Goal: Task Accomplishment & Management: Complete application form

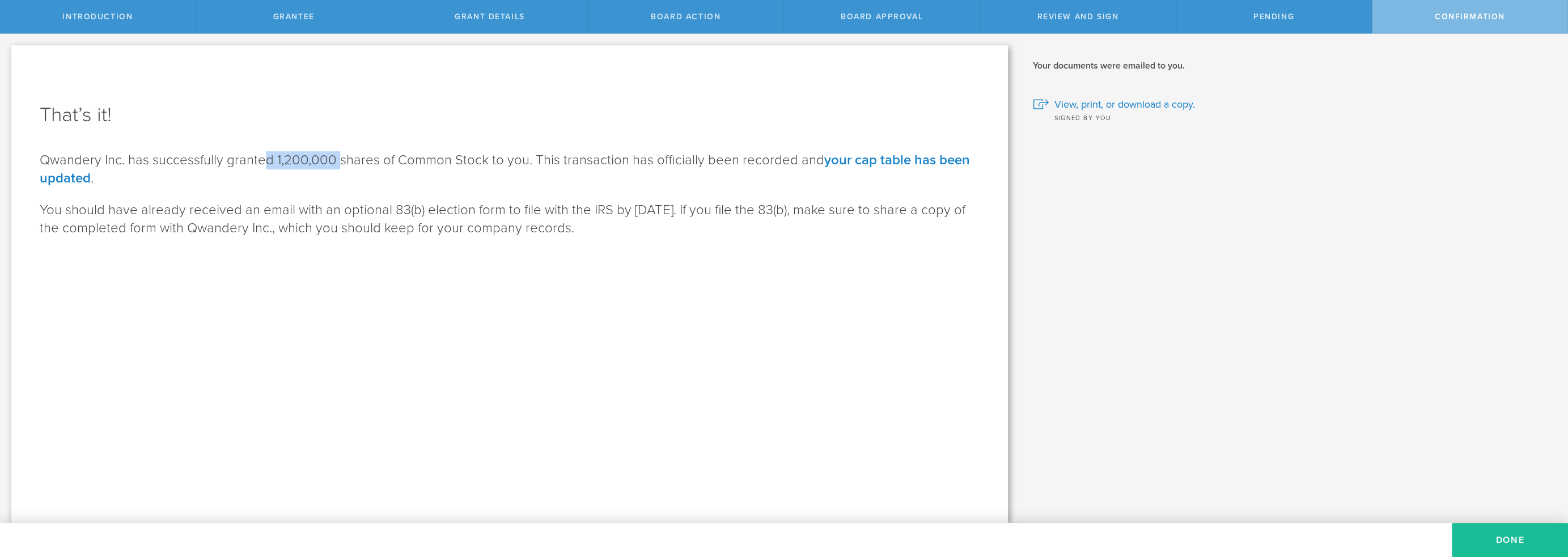
drag, startPoint x: 263, startPoint y: 162, endPoint x: 379, endPoint y: 170, distance: 116.3
click at [376, 170] on p "Qwandery Inc. has successfully granted 1,200,000 shares of Common Stock to you.…" at bounding box center [509, 170] width 940 height 36
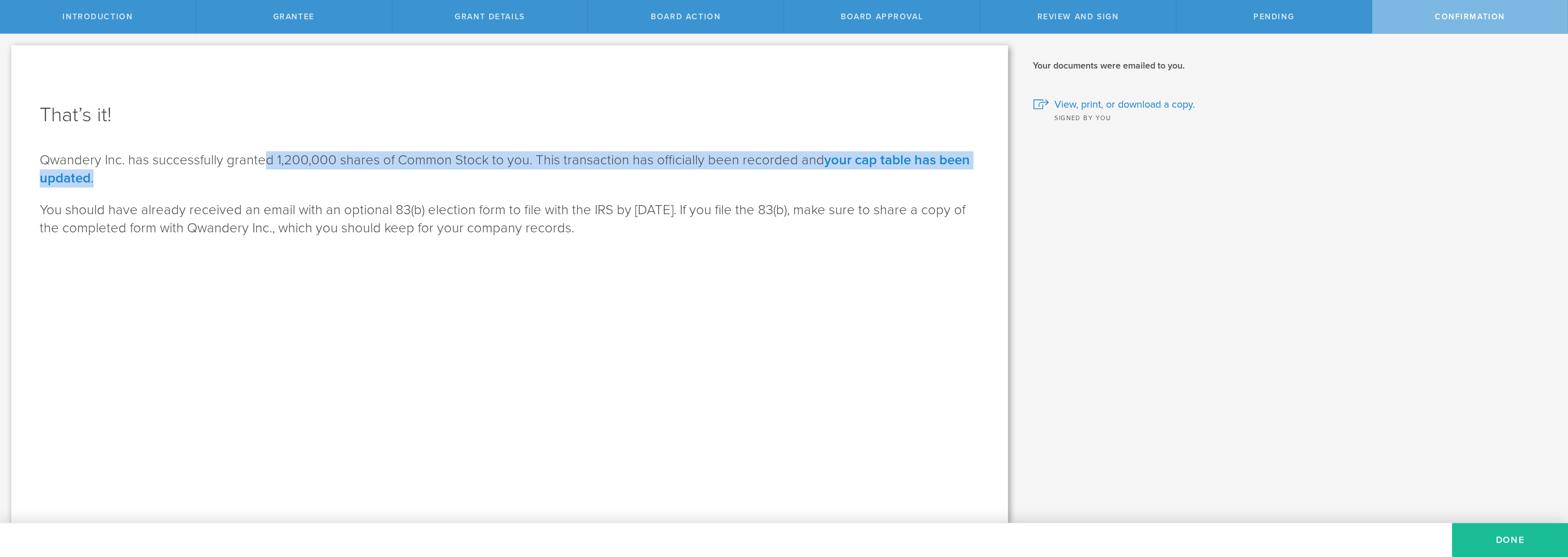
click at [379, 170] on p "Qwandery Inc. has successfully granted 1,200,000 shares of Common Stock to you.…" at bounding box center [509, 170] width 940 height 36
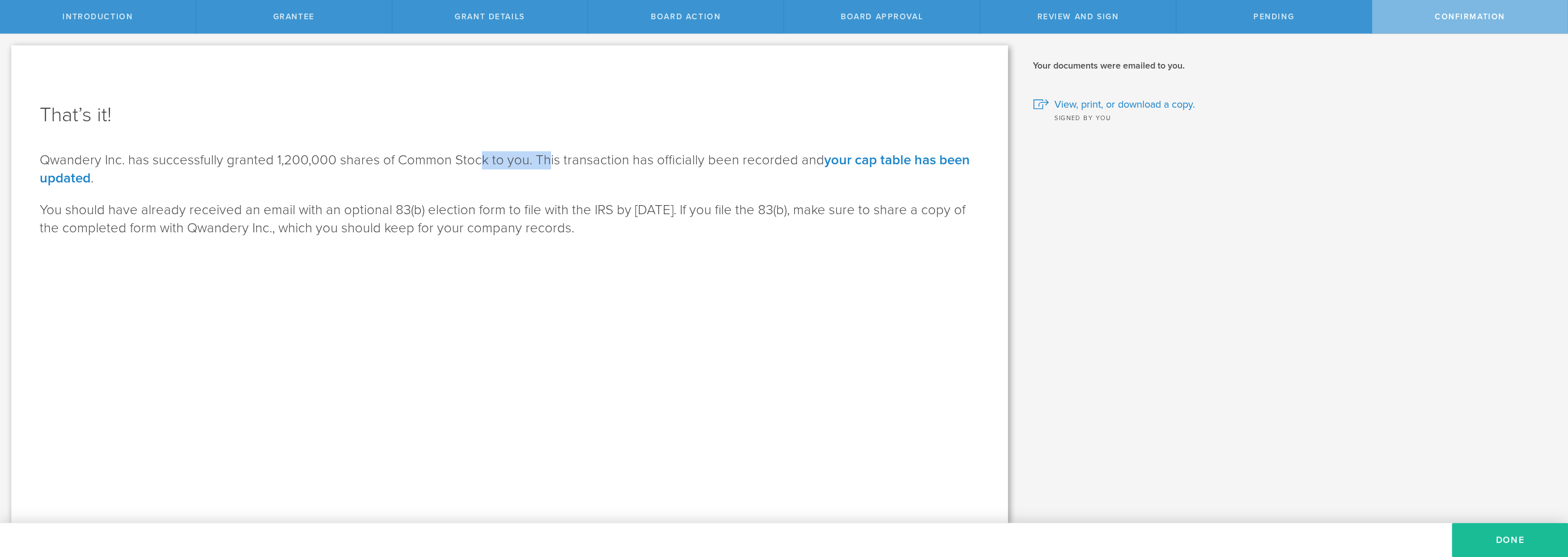
drag, startPoint x: 507, startPoint y: 156, endPoint x: 469, endPoint y: 155, distance: 38.0
click at [470, 155] on p "Qwandery Inc. has successfully granted 1,200,000 shares of Common Stock to you.…" at bounding box center [509, 170] width 940 height 36
click at [469, 155] on p "Qwandery Inc. has successfully granted 1,200,000 shares of Common Stock to you.…" at bounding box center [509, 170] width 940 height 36
click at [1517, 541] on button "Done" at bounding box center [1510, 540] width 116 height 34
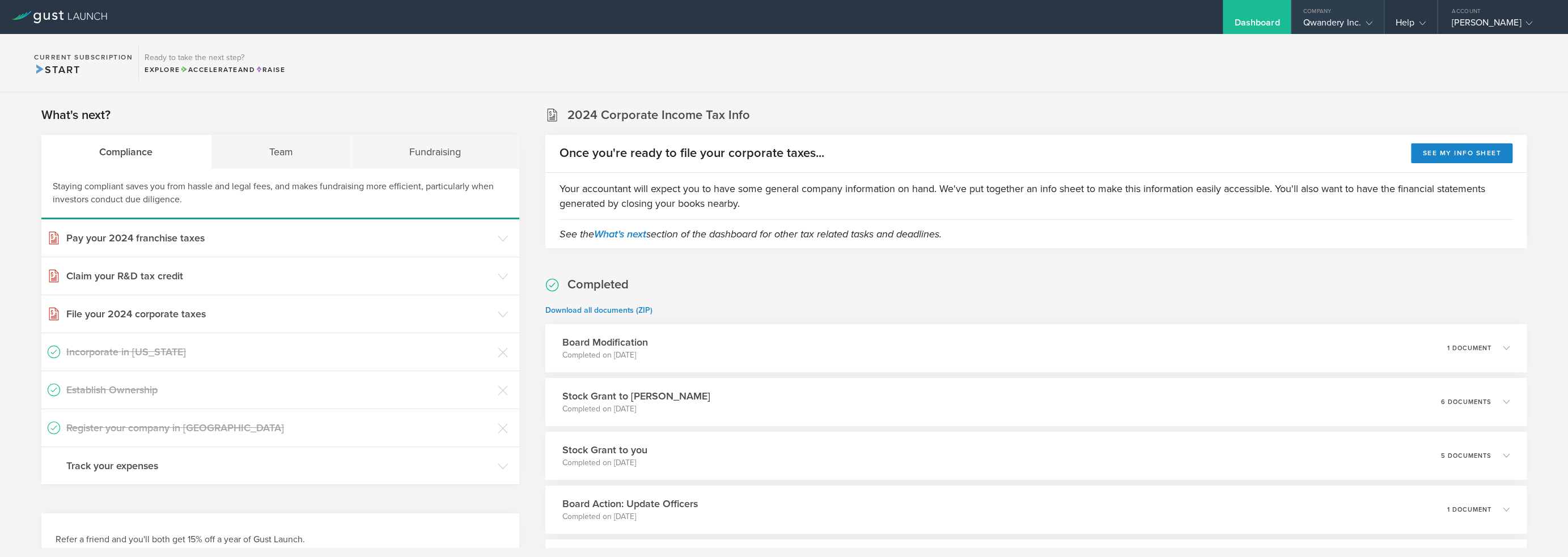
click at [1348, 23] on div "Qwandery Inc." at bounding box center [1338, 25] width 69 height 17
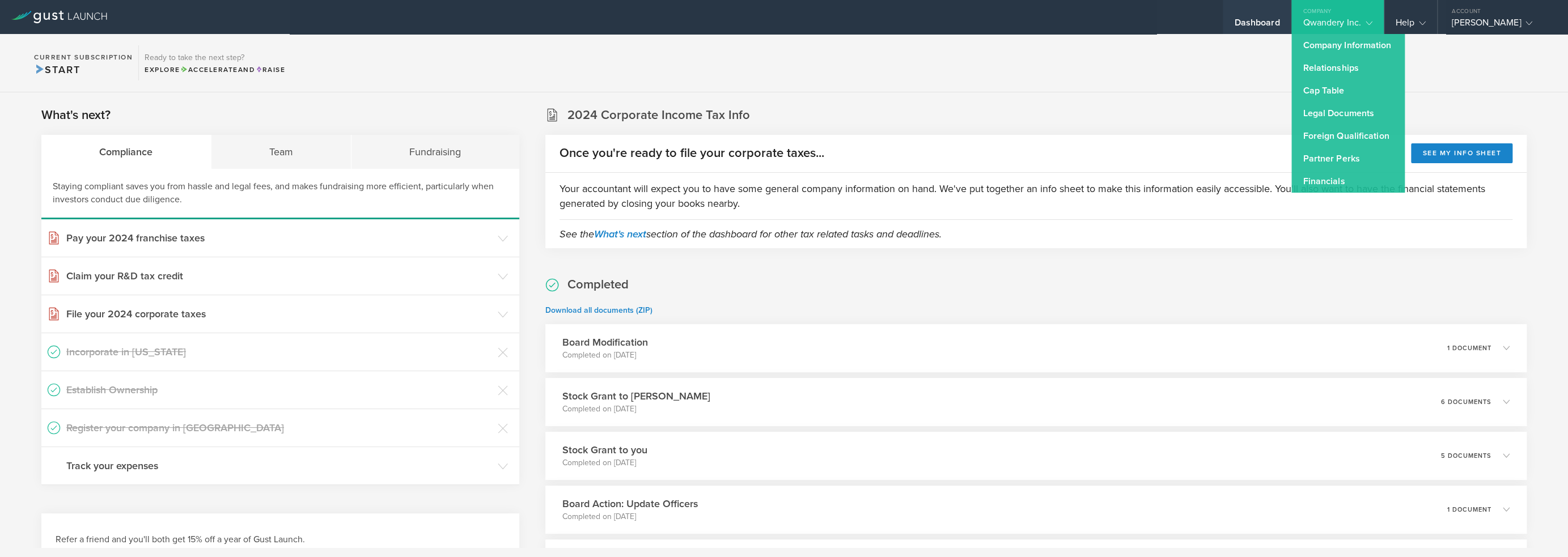
click at [1273, 13] on div "Dashboard" at bounding box center [1257, 17] width 68 height 34
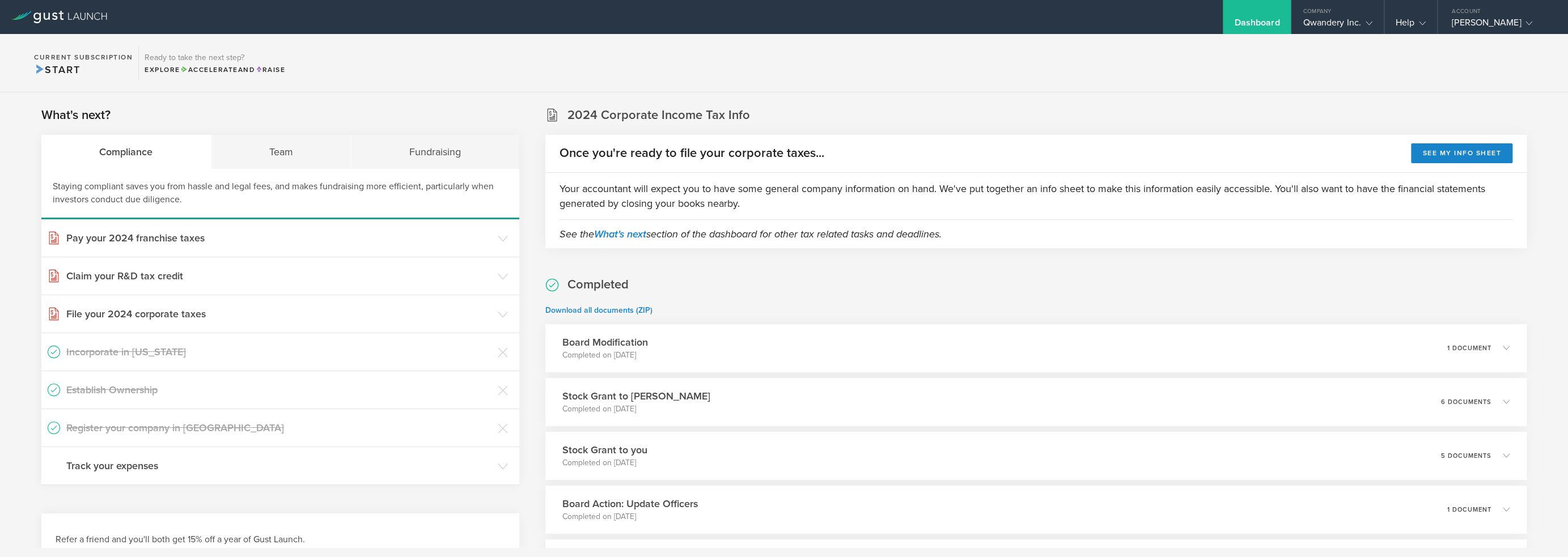
click at [1273, 13] on div "Dashboard" at bounding box center [1257, 17] width 68 height 34
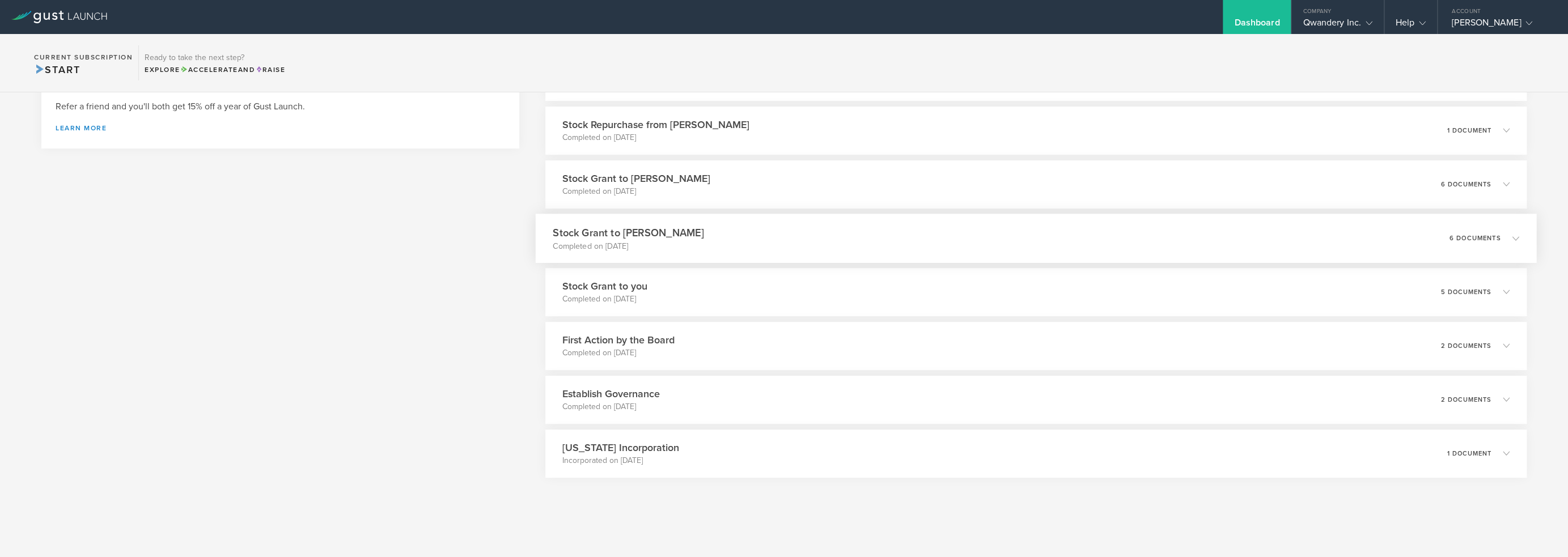
scroll to position [36, 0]
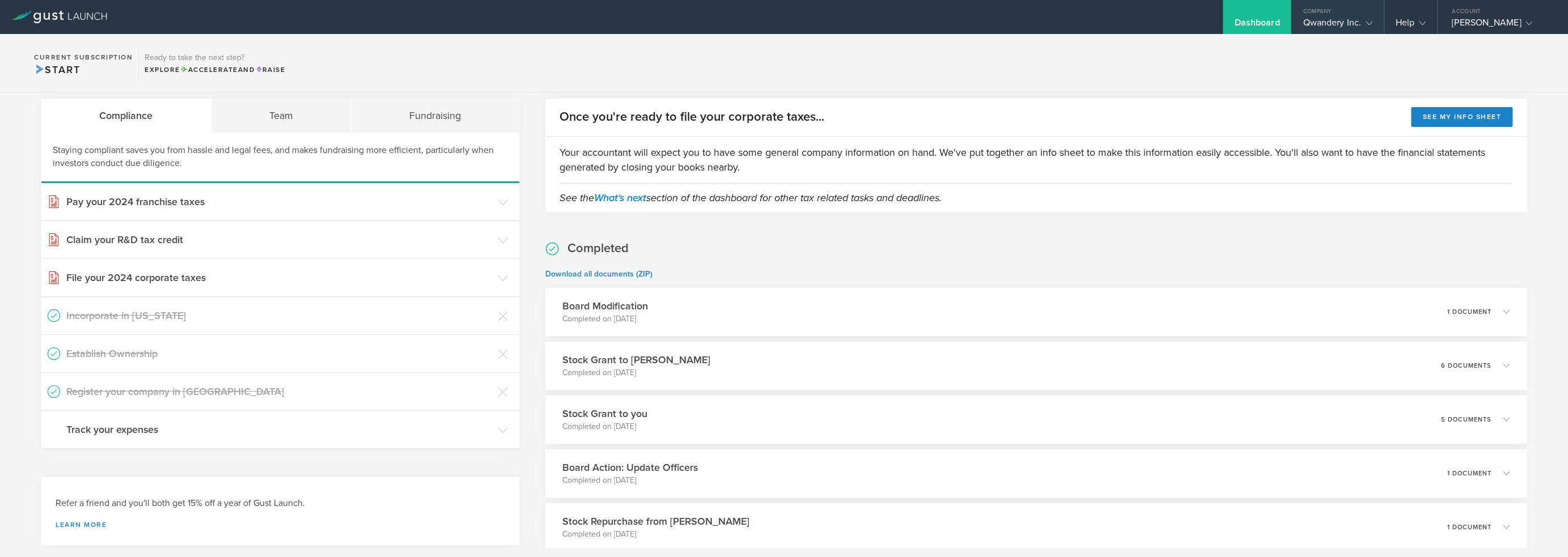
click at [1342, 28] on div "Qwandery Inc." at bounding box center [1338, 25] width 69 height 17
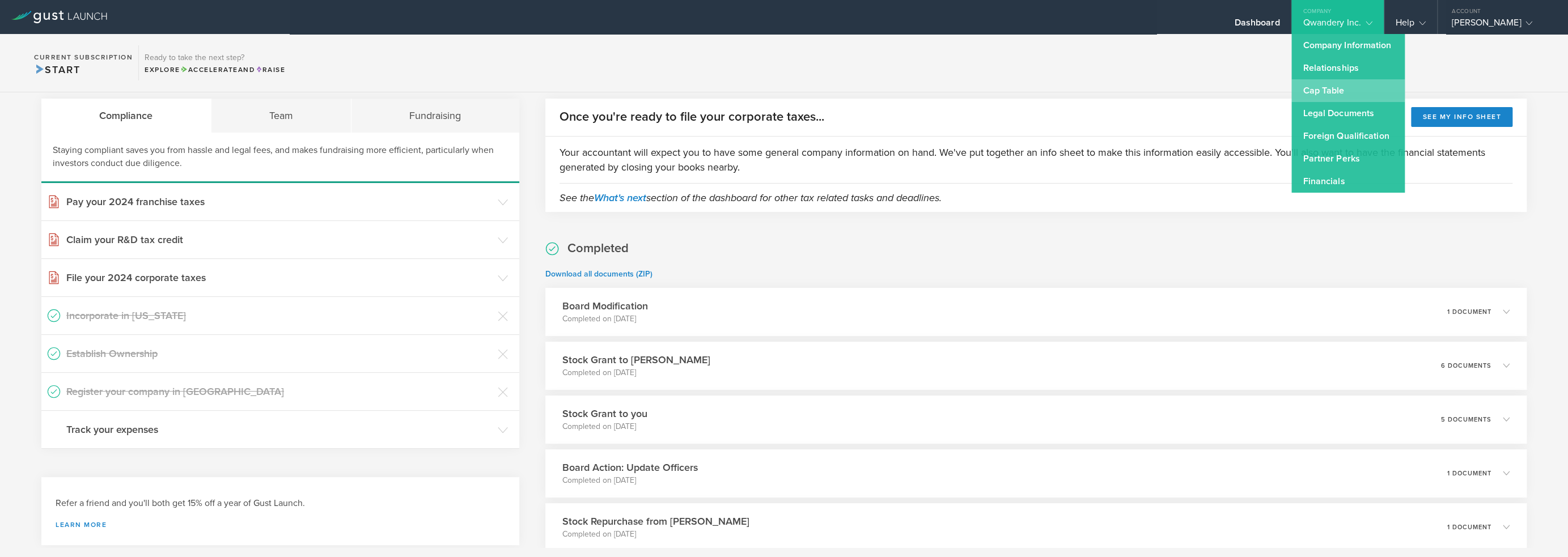
click at [1331, 85] on link "Cap Table" at bounding box center [1348, 91] width 114 height 23
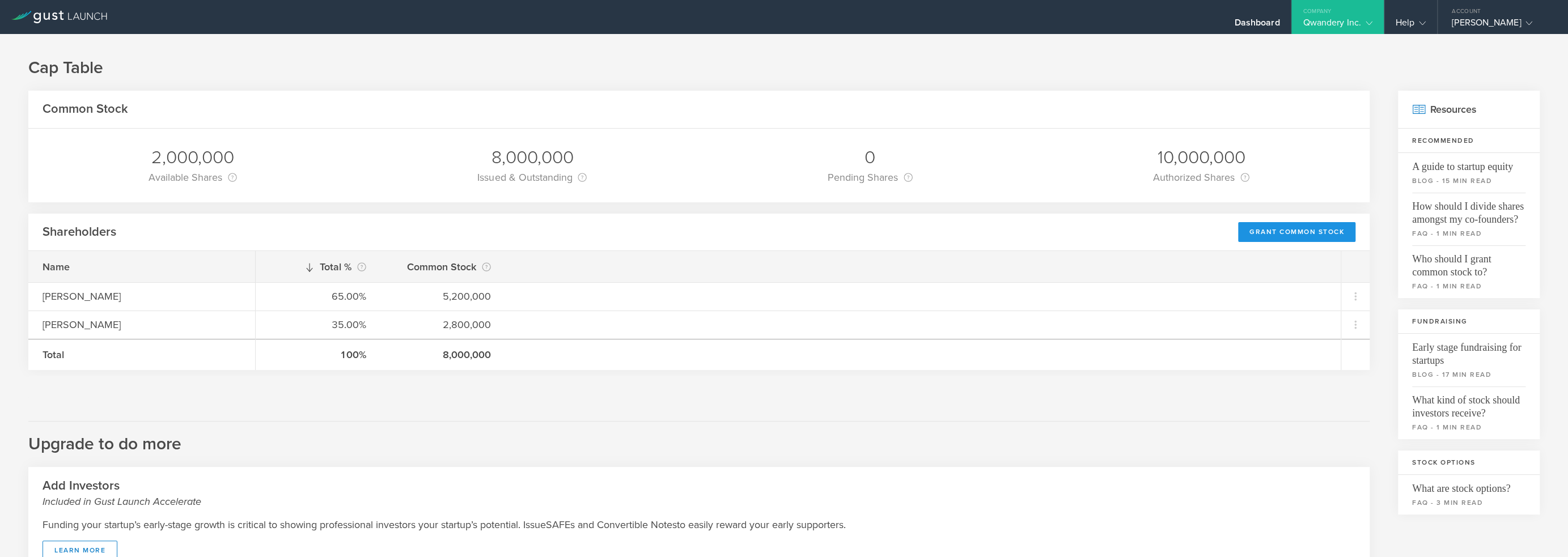
click at [1303, 232] on div "Grant Common Stock" at bounding box center [1297, 232] width 118 height 20
click at [1188, 68] on h1 "Cap Table" at bounding box center [784, 68] width 1511 height 23
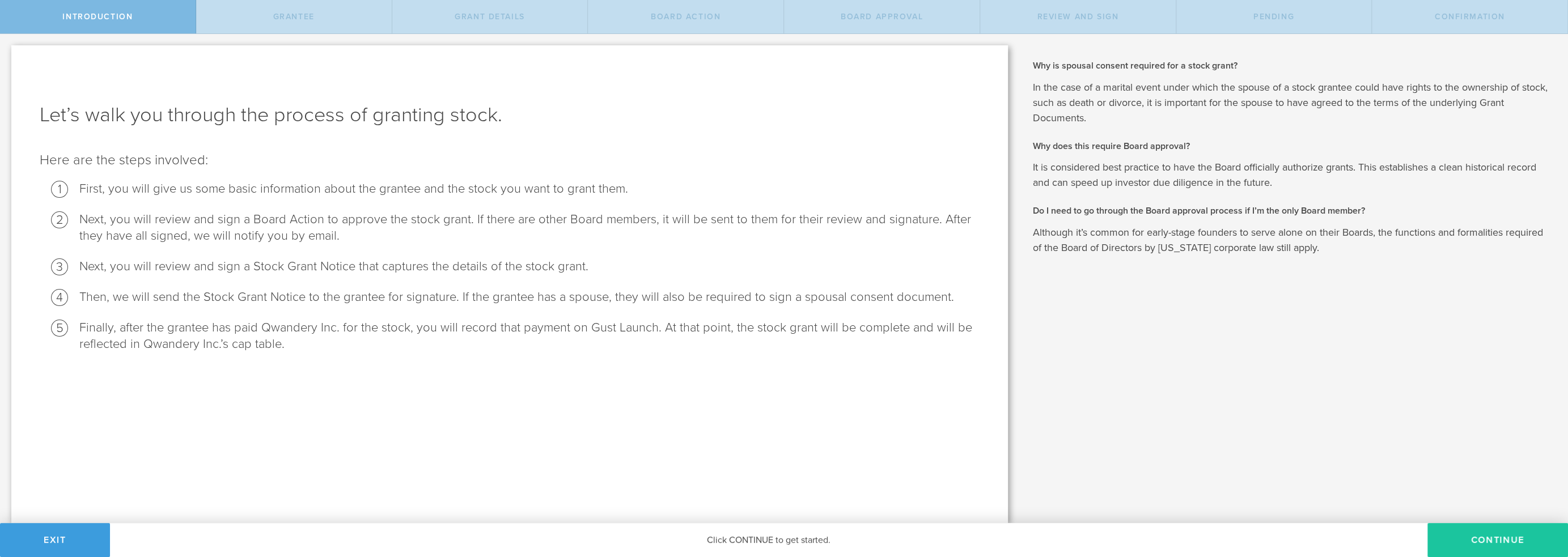
click at [1467, 538] on button "Continue" at bounding box center [1497, 540] width 140 height 34
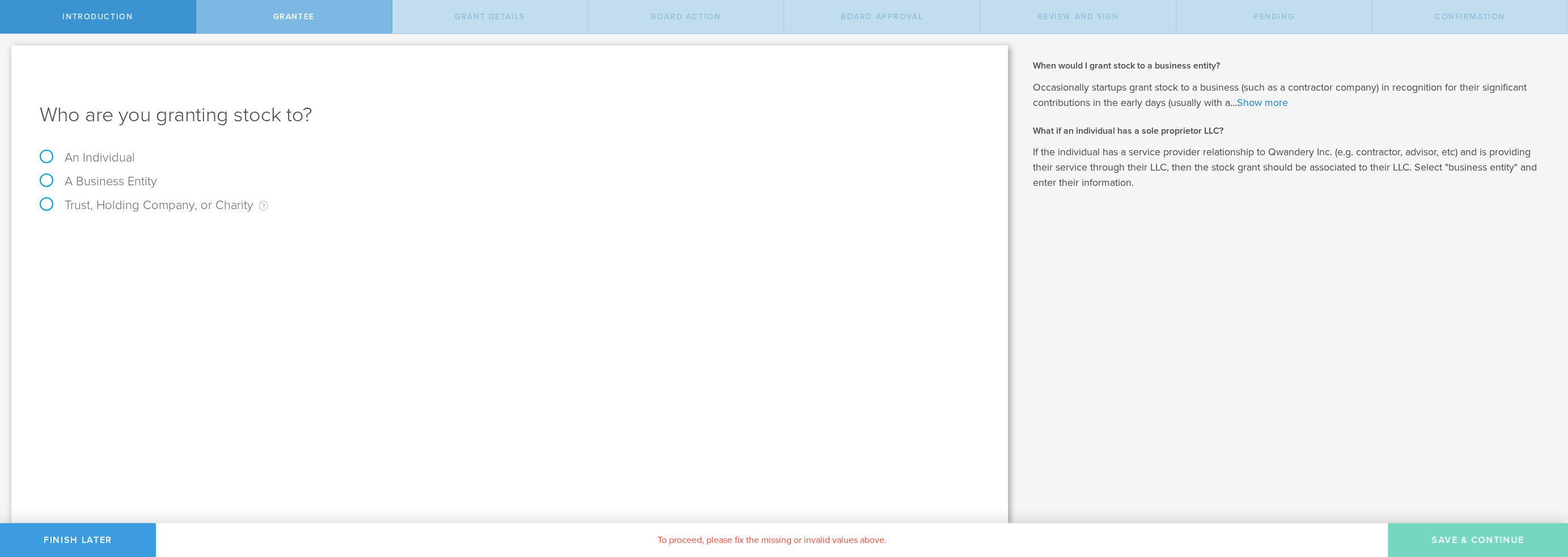
click at [100, 157] on label "An Individual" at bounding box center [87, 158] width 96 height 15
click at [7, 52] on input "An Individual" at bounding box center [3, 43] width 7 height 18
radio input "true"
click at [63, 541] on button "Finish Later" at bounding box center [77, 540] width 156 height 34
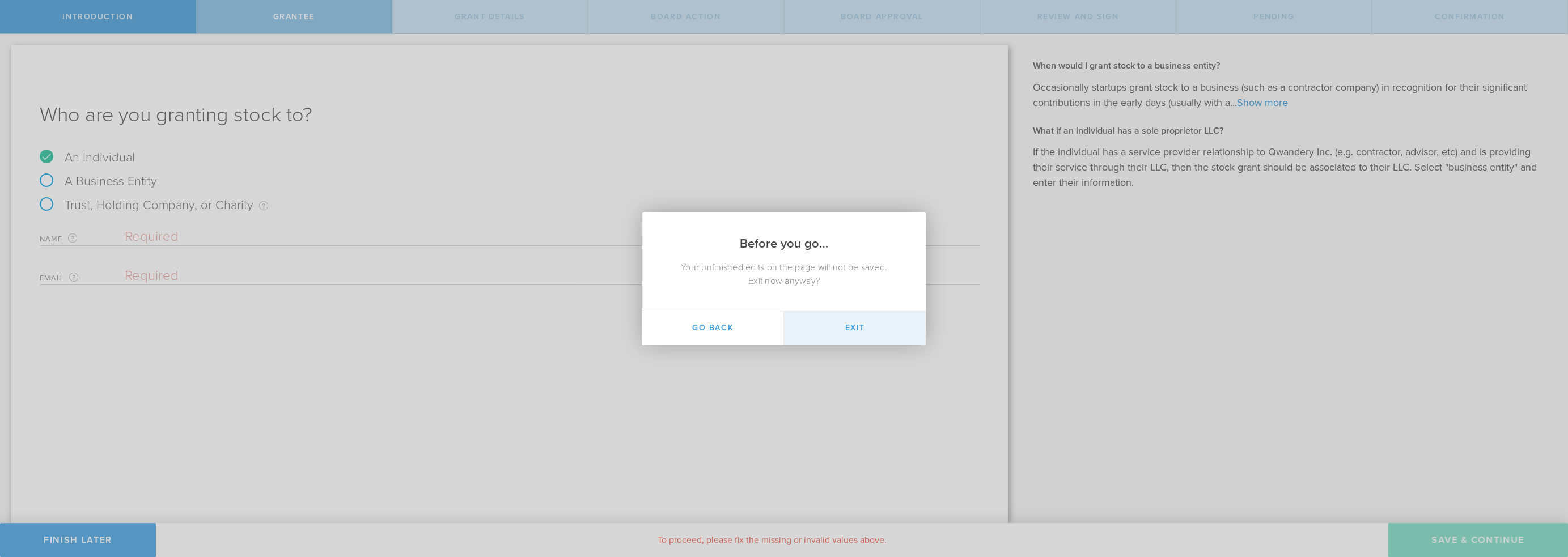
click at [867, 323] on button "Exit" at bounding box center [854, 328] width 142 height 34
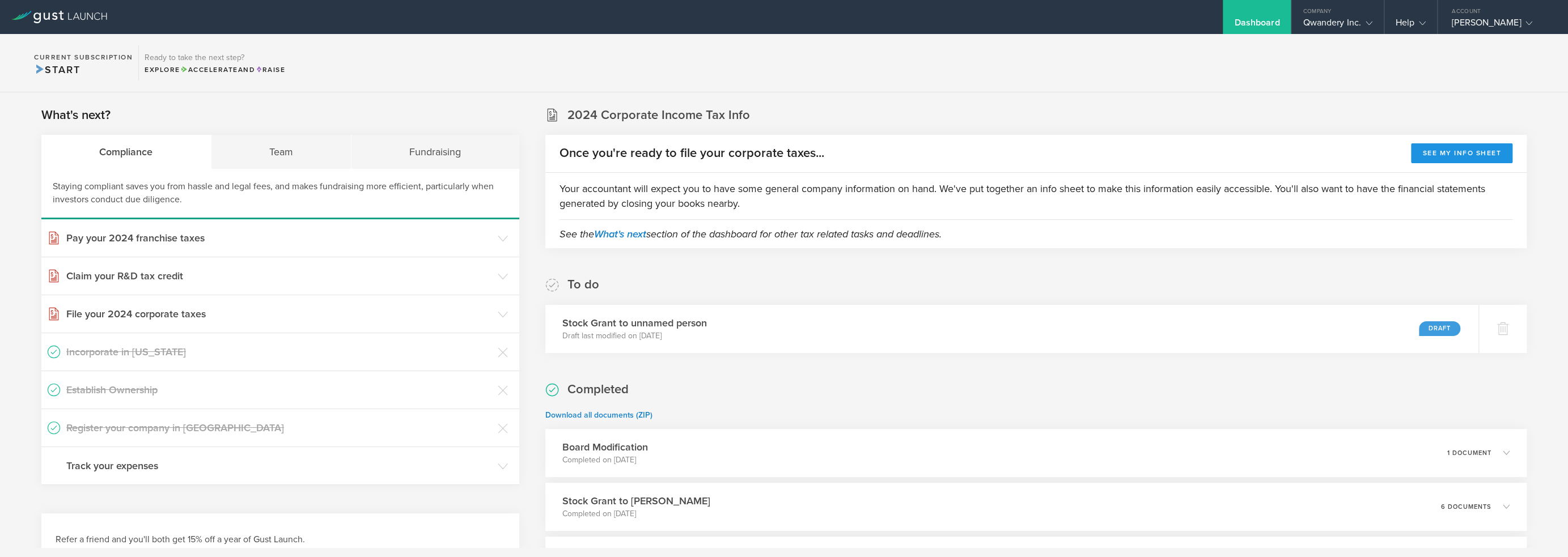
click at [1467, 159] on button "See my info sheet" at bounding box center [1462, 154] width 102 height 20
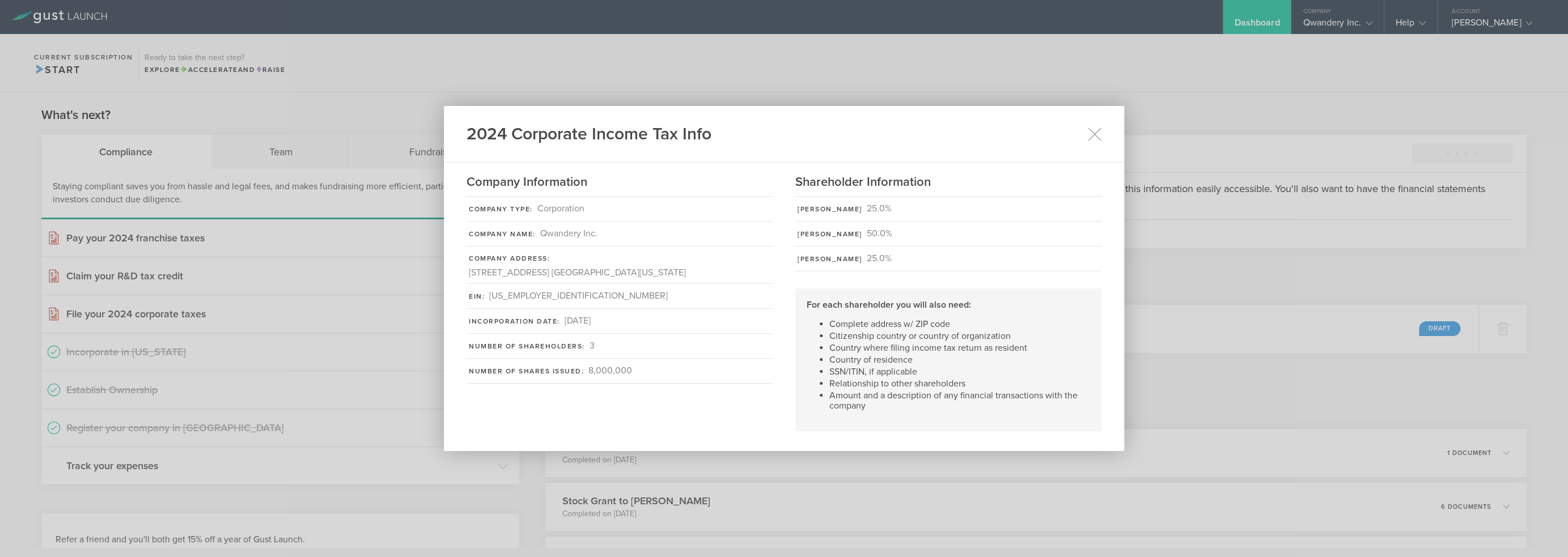
click at [901, 88] on div "2024 Corporate Income Tax Info Company Information Company Type: Corporation Co…" at bounding box center [784, 278] width 1568 height 557
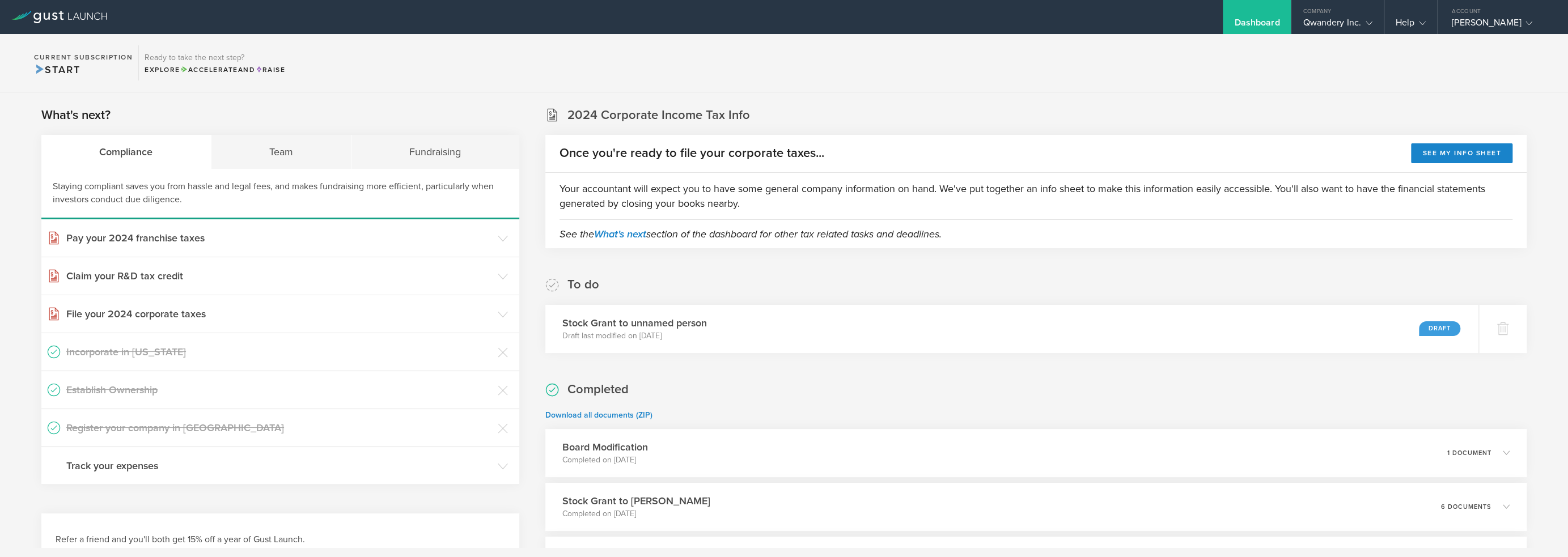
scroll to position [57, 0]
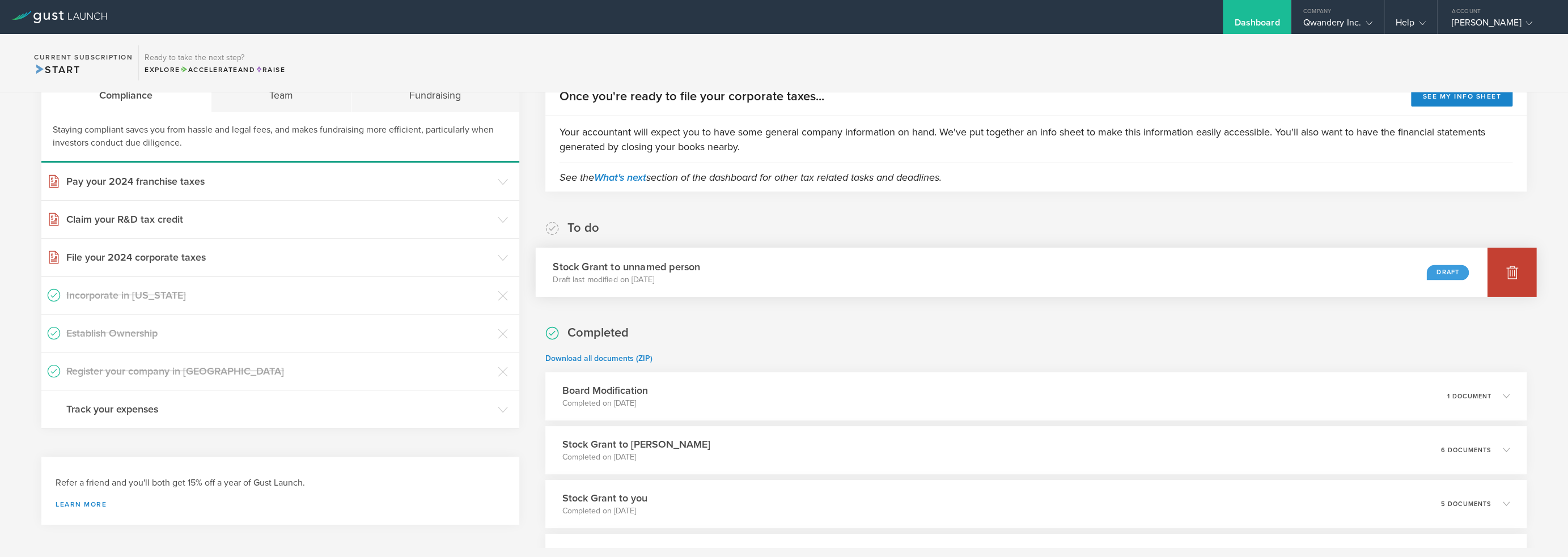
click at [1493, 274] on div at bounding box center [1512, 272] width 49 height 49
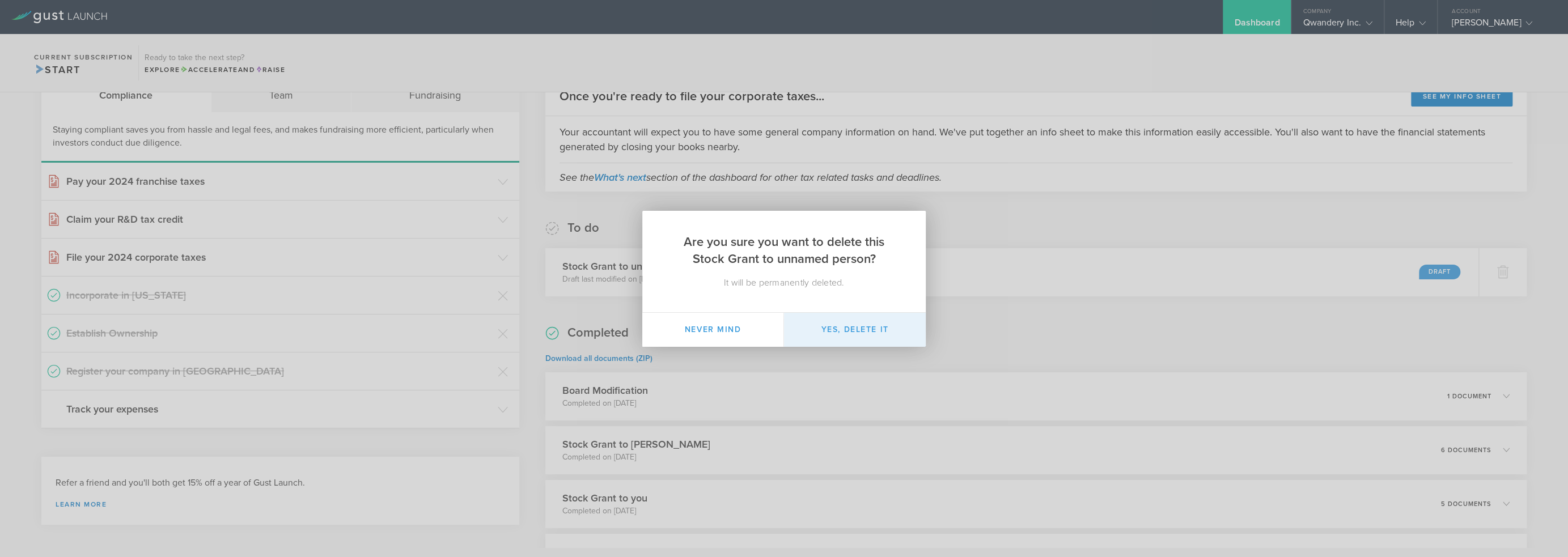
click at [866, 336] on button "Yes, delete it" at bounding box center [854, 329] width 142 height 34
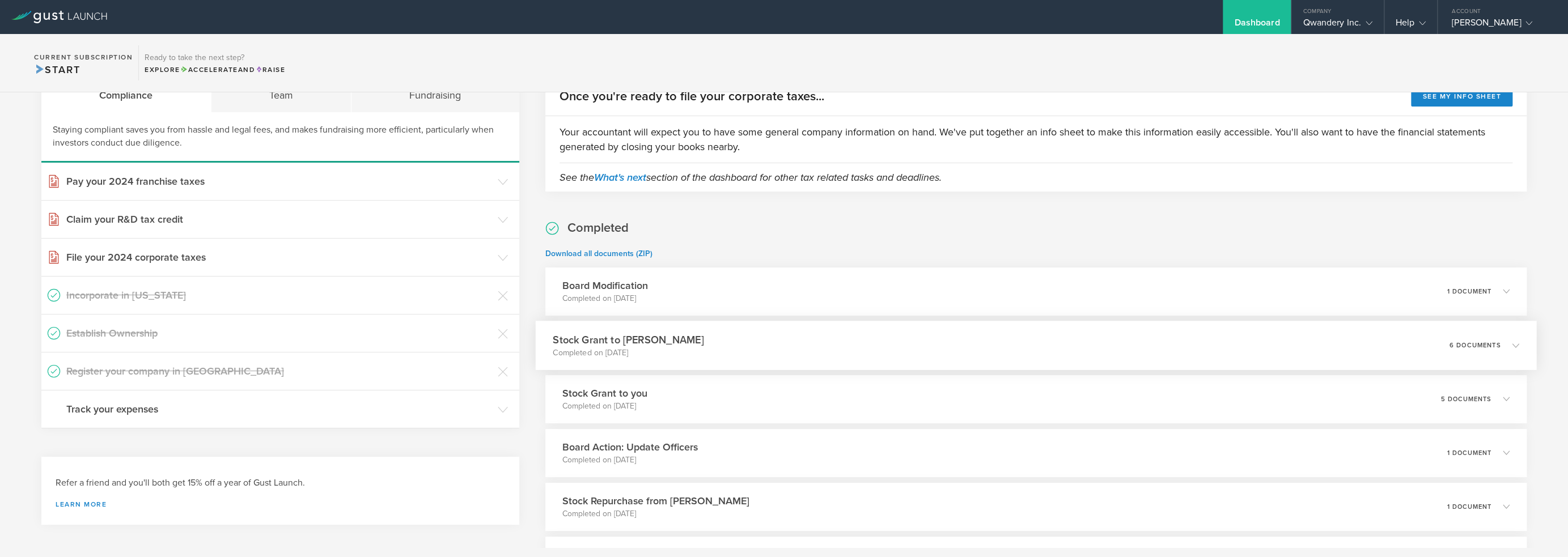
click at [837, 351] on div "Stock Grant to [PERSON_NAME] Completed on [DATE] 6 documents" at bounding box center [1036, 345] width 1001 height 49
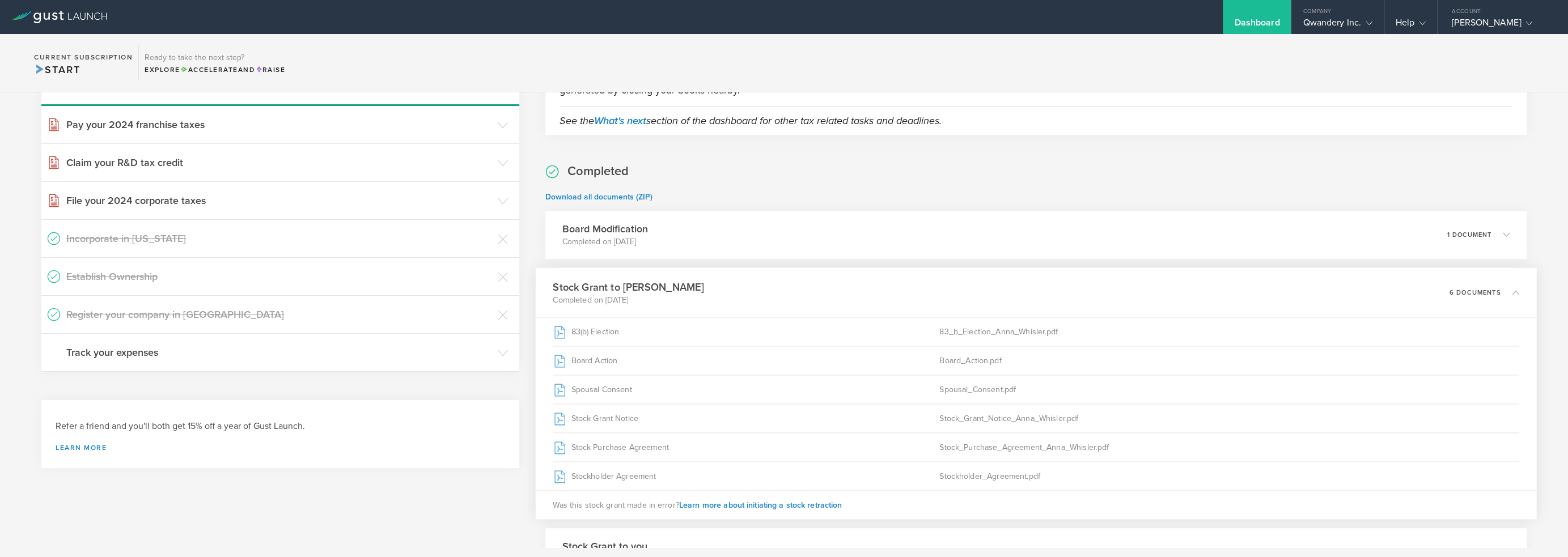
scroll to position [0, 0]
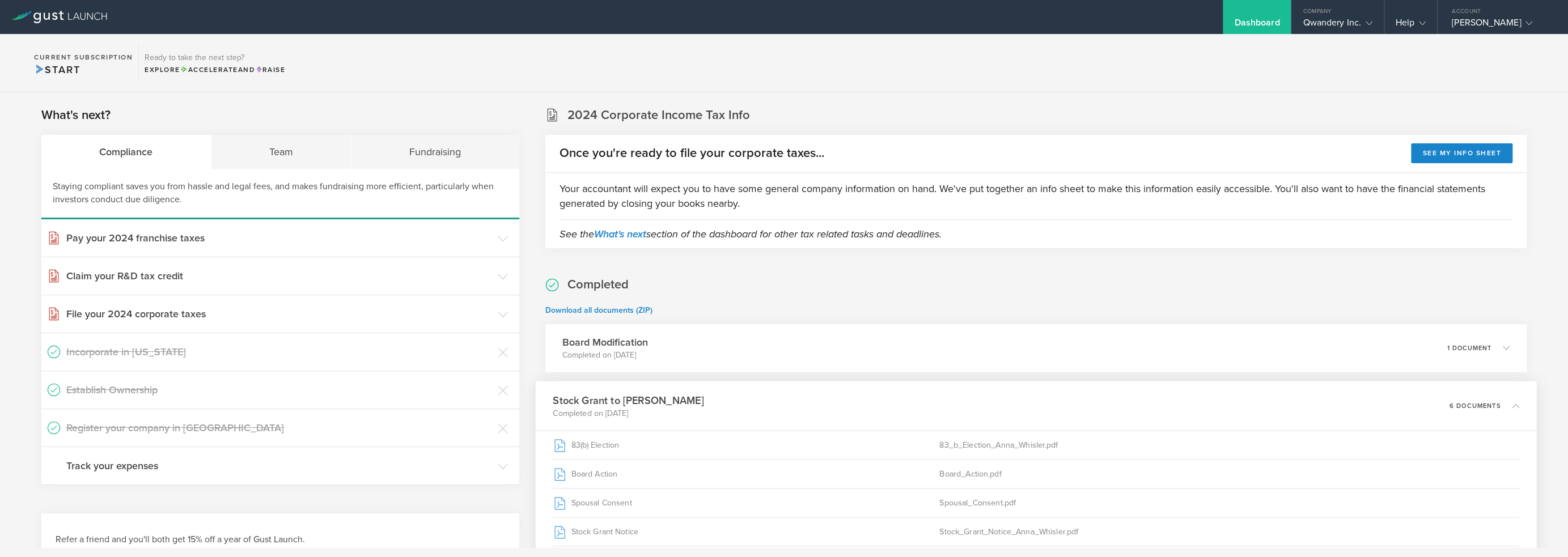
click at [526, 192] on div "What's next? Compliance Team Fundraising Staying compliant saves you from hassl…" at bounding box center [784, 536] width 1568 height 889
